Goal: Task Accomplishment & Management: Manage account settings

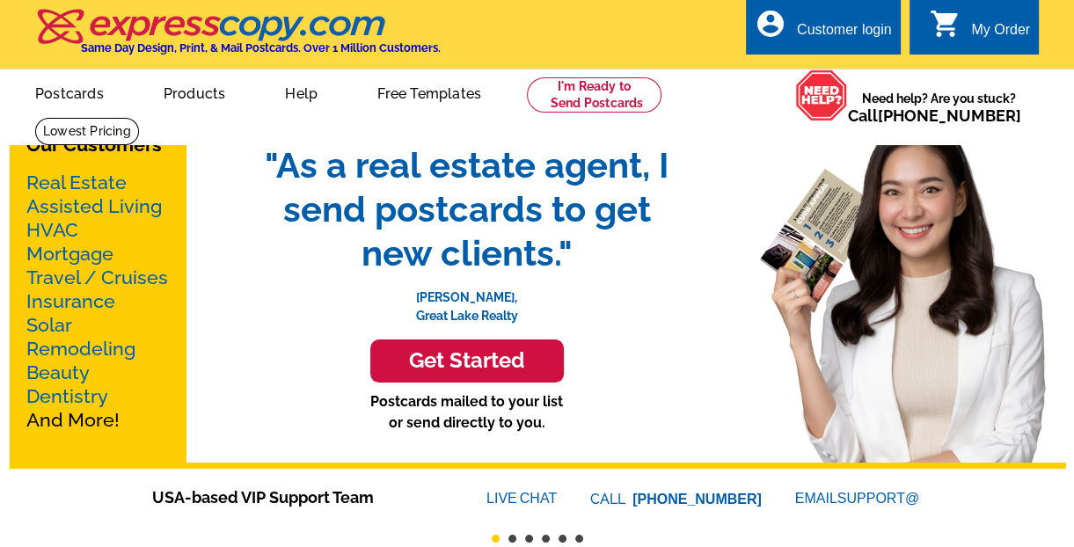
click at [852, 36] on div "Customer login" at bounding box center [844, 34] width 95 height 25
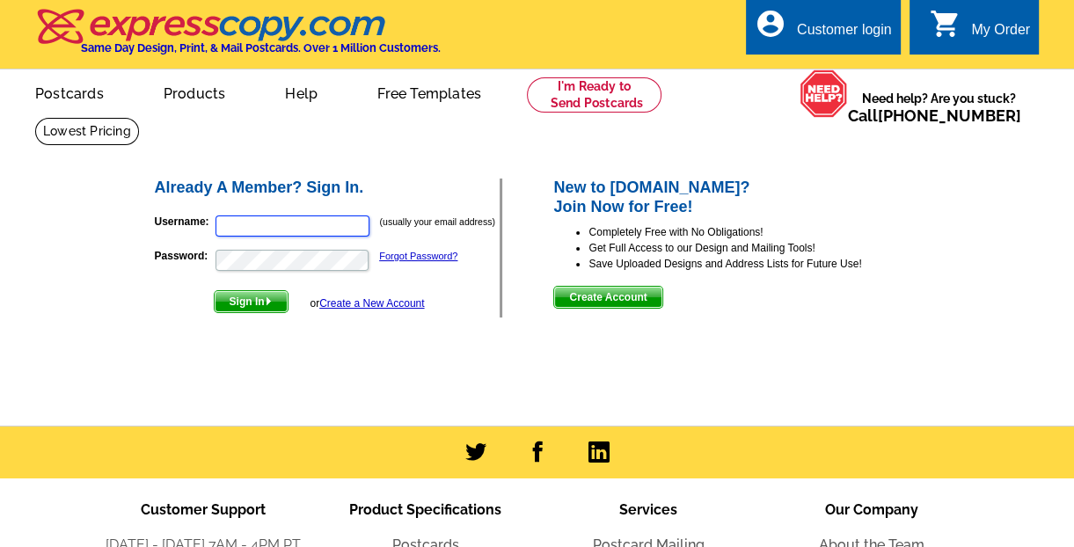
click at [286, 230] on input "Username:" at bounding box center [292, 225] width 154 height 21
paste input "gema.smith@compass.com"
type input "gema.smith@compass.com"
click at [260, 303] on span "Sign In" at bounding box center [251, 301] width 73 height 21
